Goal: Information Seeking & Learning: Find specific fact

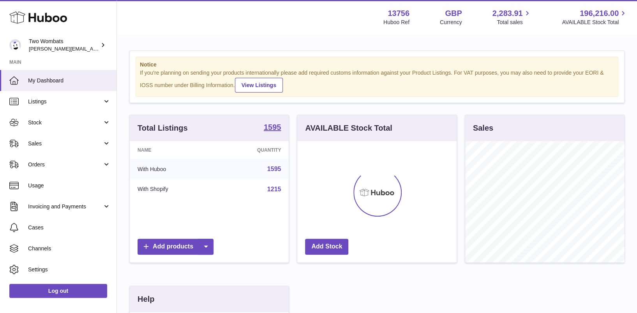
scroll to position [121, 159]
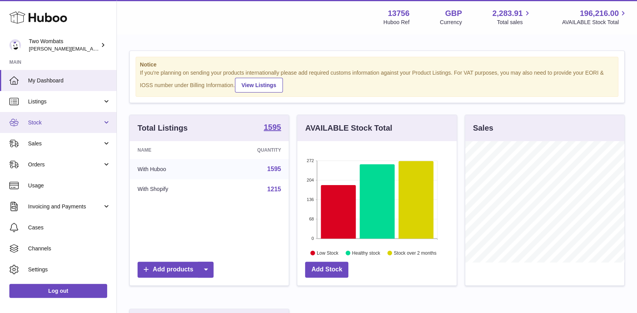
click at [104, 123] on link "Stock" at bounding box center [58, 122] width 116 height 21
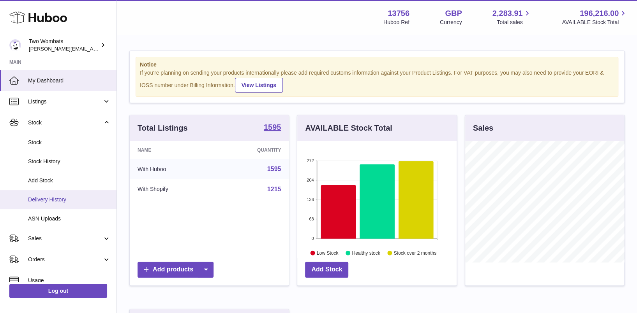
click at [67, 196] on span "Delivery History" at bounding box center [69, 199] width 83 height 7
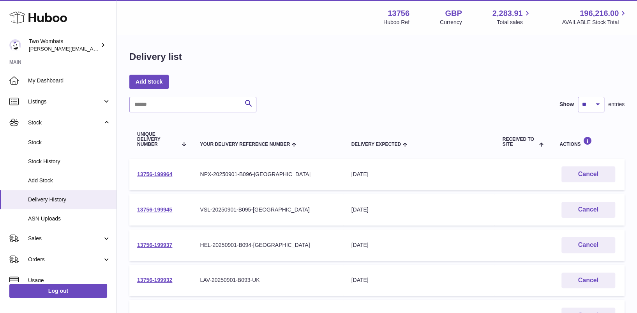
click at [163, 170] on td "13756-199964" at bounding box center [160, 175] width 63 height 32
click at [157, 173] on link "13756-199964" at bounding box center [154, 174] width 35 height 6
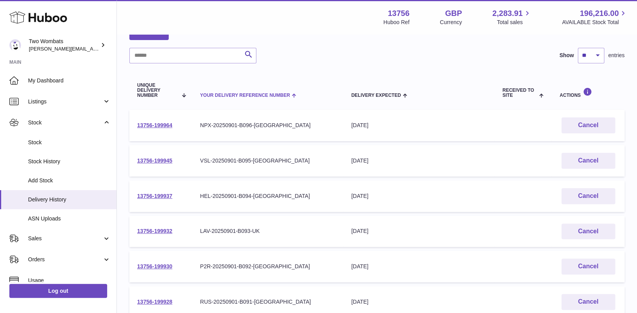
scroll to position [50, 0]
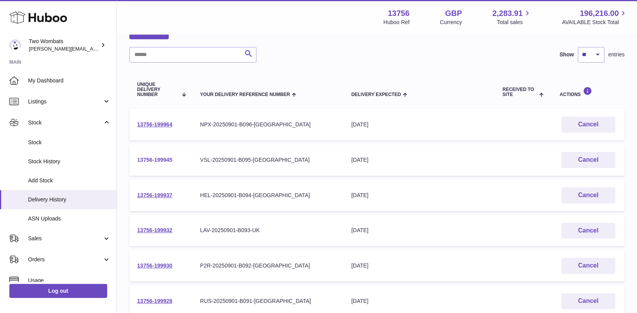
click at [160, 158] on link "13756-199945" at bounding box center [154, 160] width 35 height 6
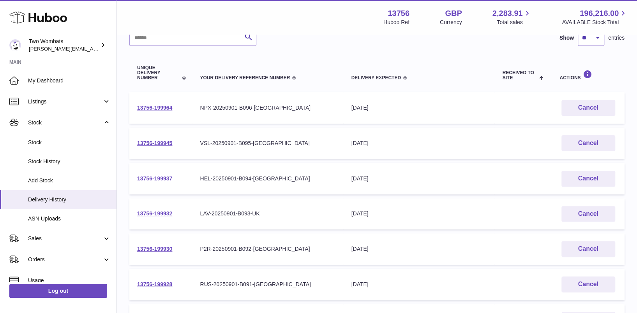
click at [151, 179] on link "13756-199937" at bounding box center [154, 179] width 35 height 6
click at [167, 214] on link "13756-199932" at bounding box center [154, 214] width 35 height 6
click at [160, 248] on link "13756-199930" at bounding box center [154, 249] width 35 height 6
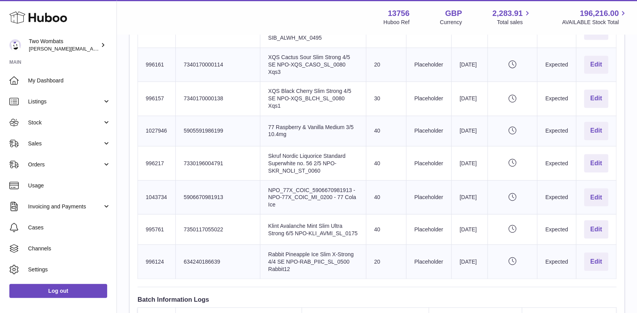
scroll to position [813, 0]
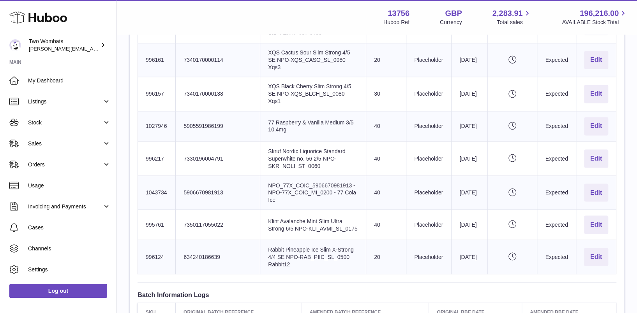
drag, startPoint x: 142, startPoint y: 133, endPoint x: 610, endPoint y: 222, distance: 476.3
copy tbody "996016 Client Identifier 5715345008493 Product title NPO_VEL_LIFL_5715345008493…"
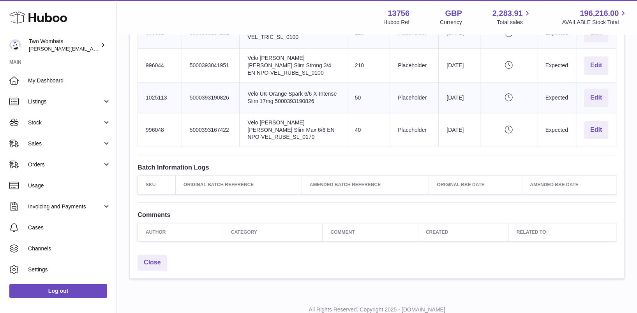
scroll to position [460, 0]
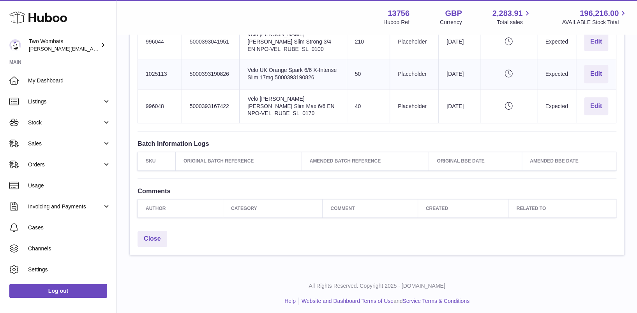
drag, startPoint x: 143, startPoint y: 89, endPoint x: 609, endPoint y: 106, distance: 466.0
copy tbody "993759 Client Identifier 7311250079092 Product title ZYN Spearmint Mini Dry 1/4…"
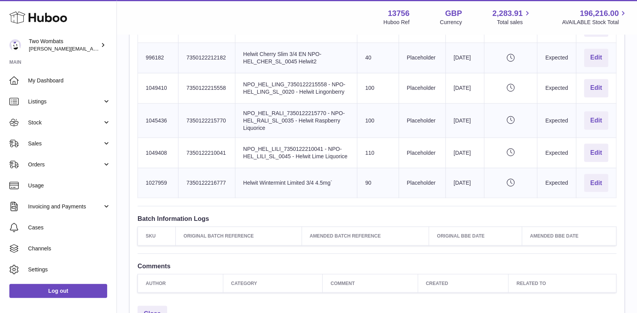
scroll to position [866, 0]
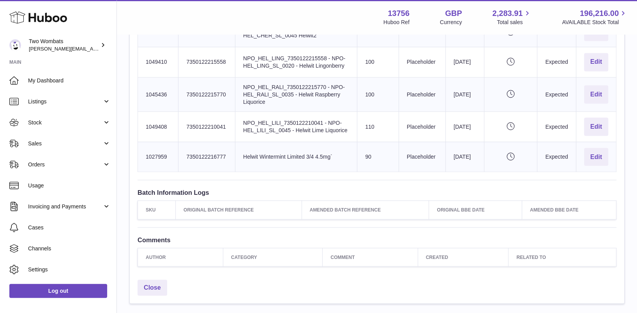
drag, startPoint x: 143, startPoint y: 100, endPoint x: 614, endPoint y: 144, distance: 473.2
copy tbody "996189 Client Identifier 7350122210034 Product title Helwit Mocha Slim 3/4 EN N…"
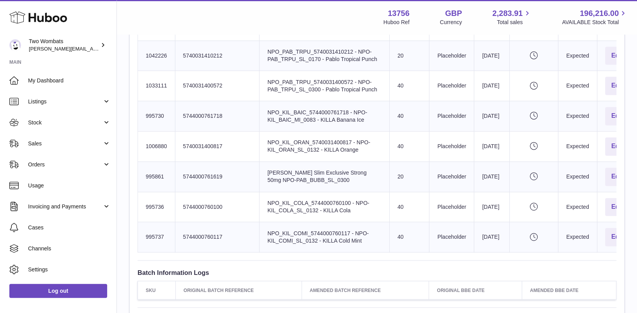
scroll to position [690, 0]
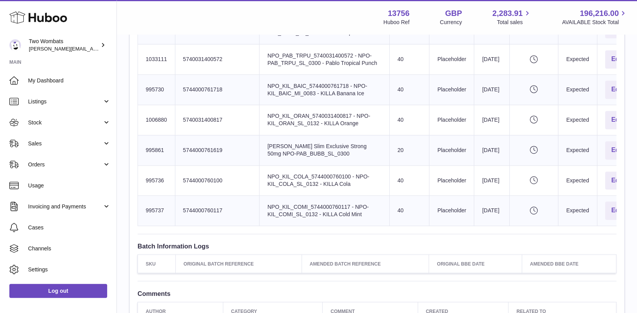
drag, startPoint x: 144, startPoint y: 137, endPoint x: 609, endPoint y: 220, distance: 472.2
copy tbody "1006884 Client Identifier 5740031400930 Product title NPO_KIL_DACH_574003140093…"
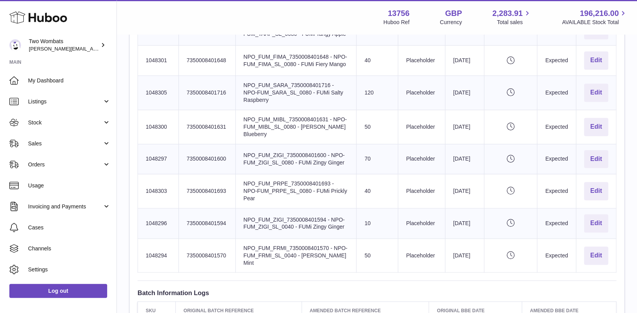
scroll to position [528, 0]
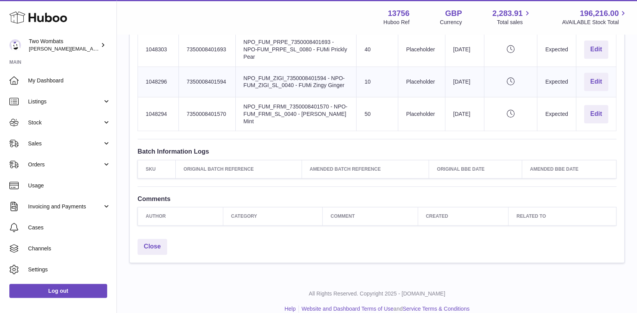
drag, startPoint x: 143, startPoint y: 103, endPoint x: 610, endPoint y: 109, distance: 466.5
copy tbody "1048295 Client Identifier 7350008401587 Product title NPO_FUM_FRMI_735000840158…"
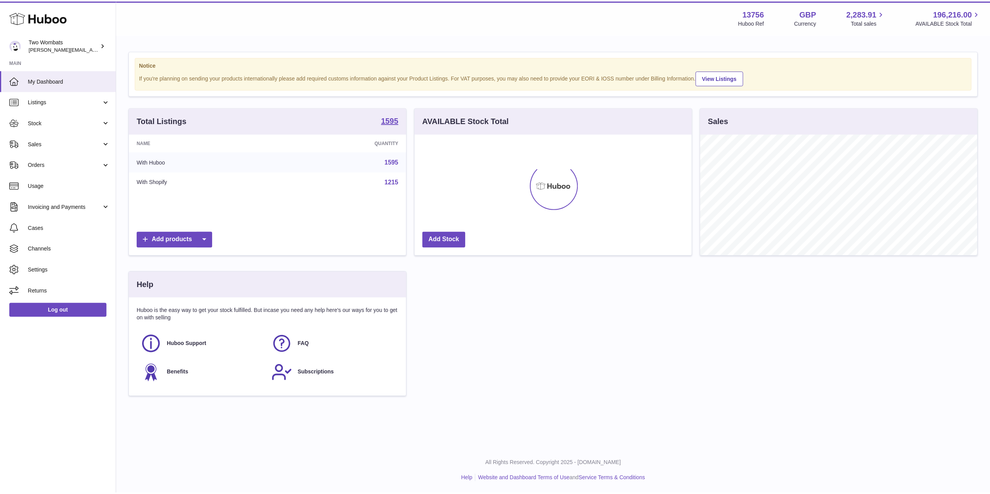
scroll to position [121, 279]
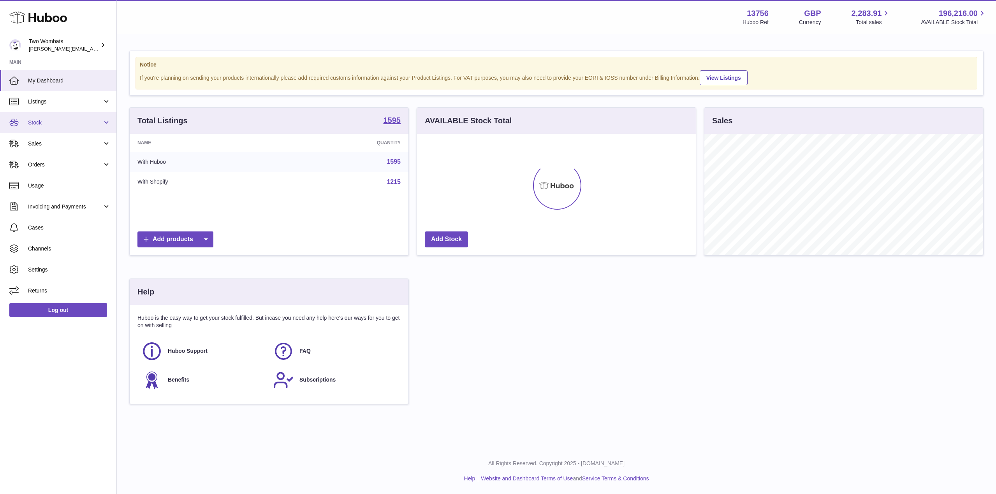
click at [106, 122] on link "Stock" at bounding box center [58, 122] width 116 height 21
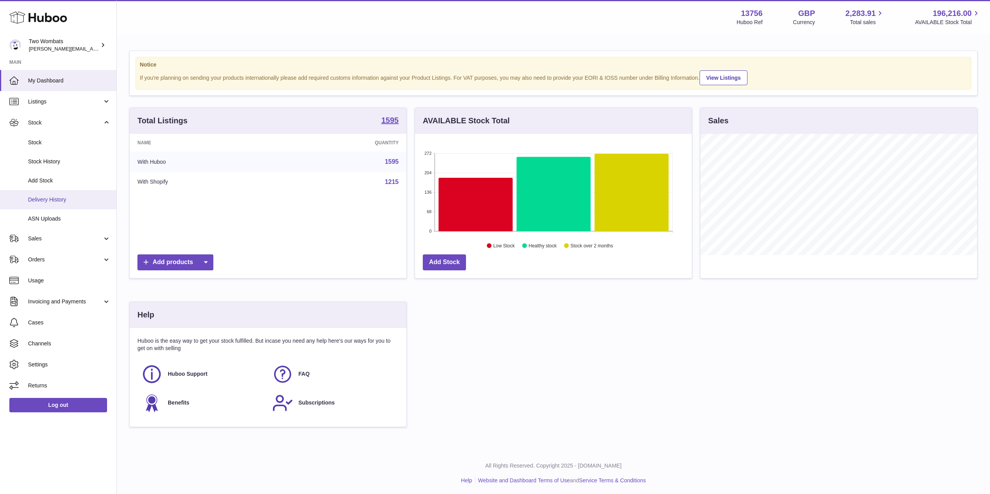
click at [79, 196] on span "Delivery History" at bounding box center [69, 199] width 83 height 7
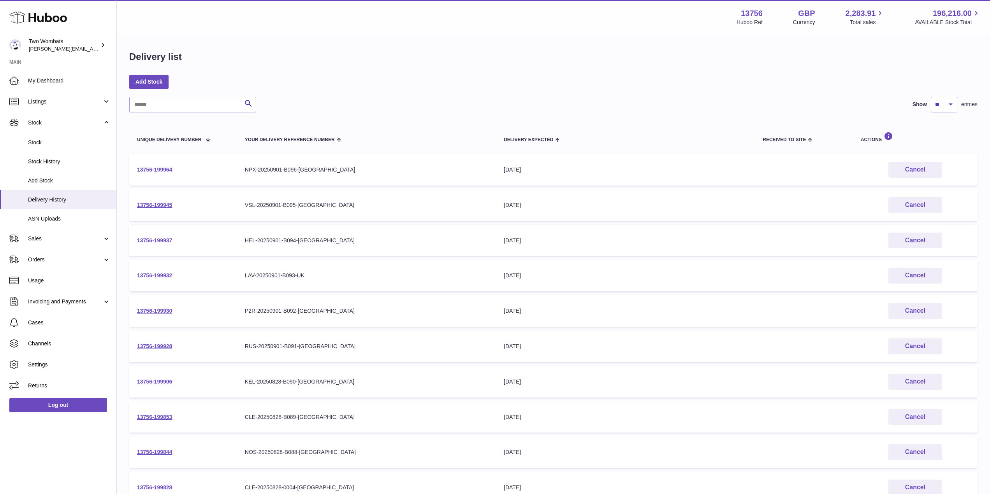
drag, startPoint x: 174, startPoint y: 169, endPoint x: 137, endPoint y: 169, distance: 37.4
click at [137, 169] on td "13756-199964" at bounding box center [183, 170] width 108 height 32
copy link "13756-199964"
